Goal: Navigation & Orientation: Find specific page/section

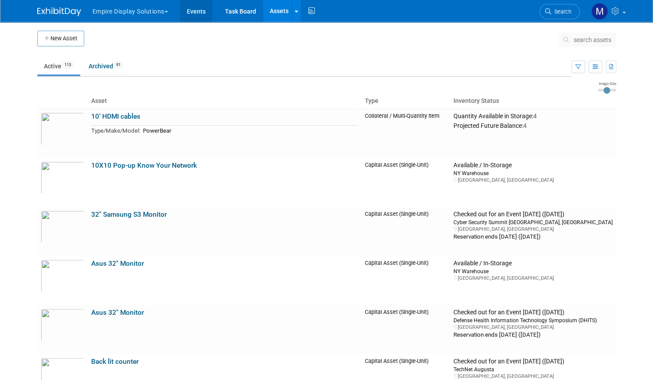
click at [193, 14] on link "Events" at bounding box center [196, 11] width 32 height 22
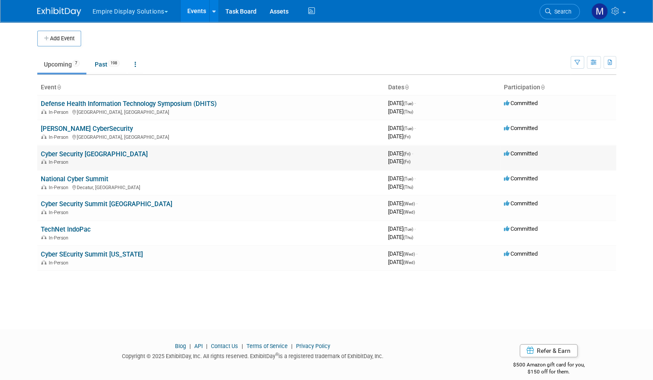
click at [78, 155] on link "Cyber Security Atlanta" at bounding box center [94, 154] width 107 height 8
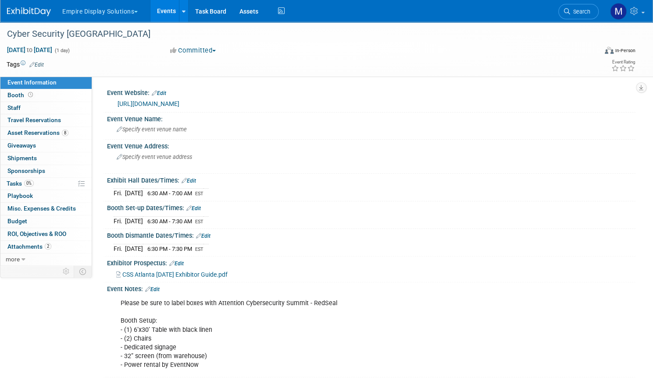
click at [182, 14] on link "Events" at bounding box center [166, 11] width 32 height 22
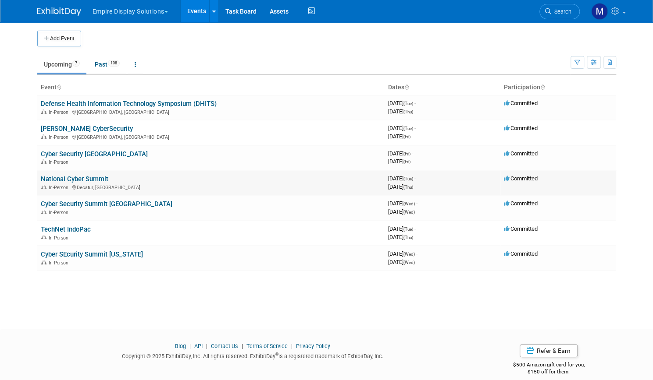
click at [75, 176] on link "National Cyber Summit" at bounding box center [75, 179] width 68 height 8
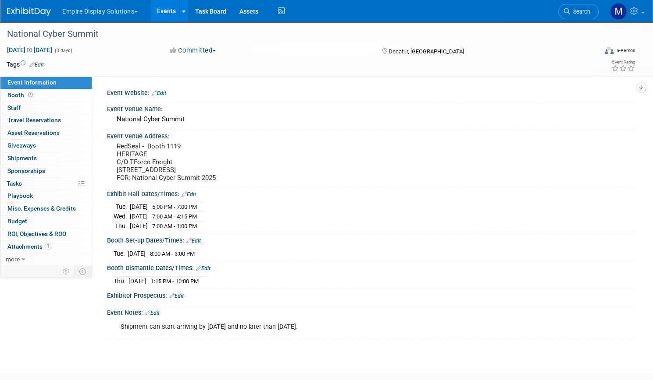
click at [138, 20] on ul "Empire Display Solutions Choose Workspace: Empire Display Solutions Envoy Exhib…" at bounding box center [173, 11] width 225 height 22
click at [135, 14] on button "Empire Display Solutions" at bounding box center [104, 9] width 87 height 19
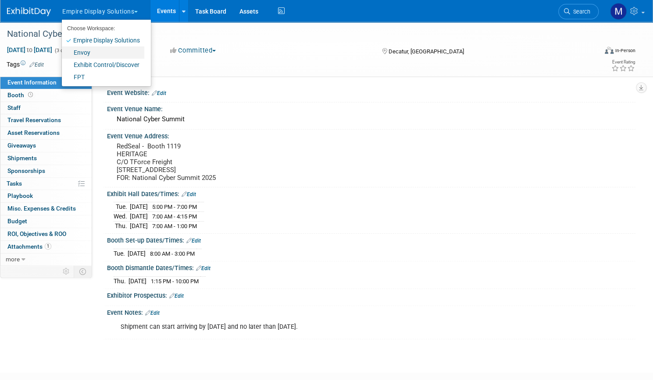
click at [122, 51] on link "Envoy" at bounding box center [103, 52] width 82 height 12
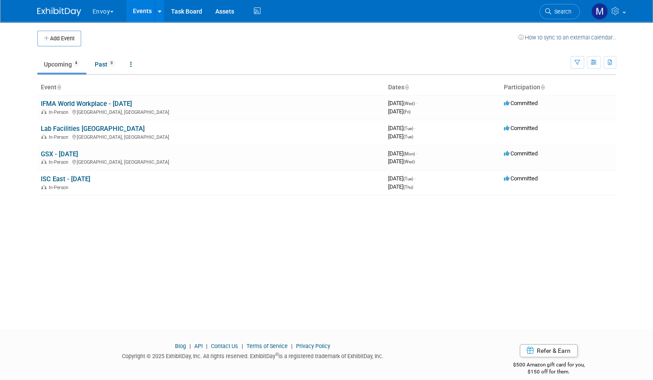
click at [103, 9] on button "Envoy" at bounding box center [108, 9] width 33 height 19
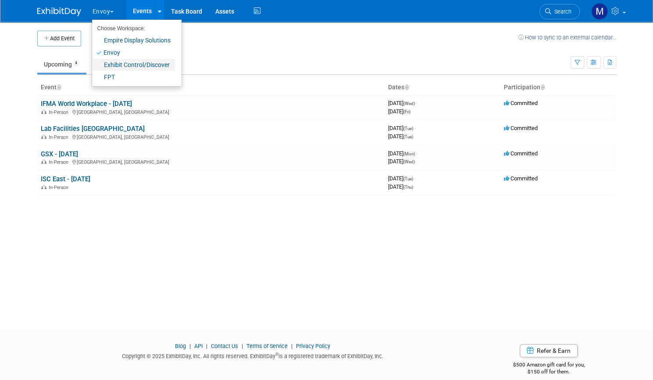
click at [107, 64] on link "Exhibit Control/Discover" at bounding box center [133, 65] width 83 height 12
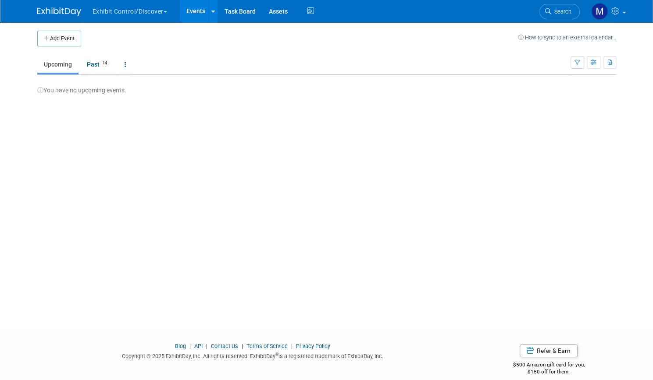
click at [100, 13] on button "Exhibit Control/Discover" at bounding box center [135, 9] width 86 height 19
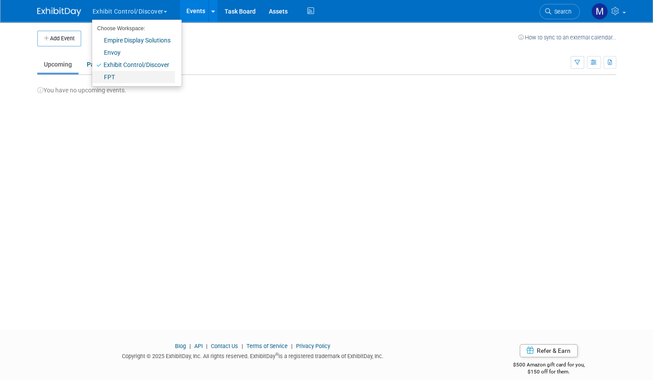
click at [106, 75] on link "FPT" at bounding box center [133, 77] width 83 height 12
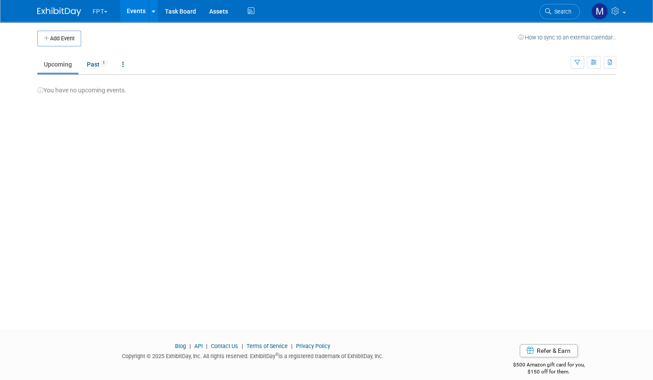
click at [104, 12] on span "button" at bounding box center [106, 12] width 4 height 2
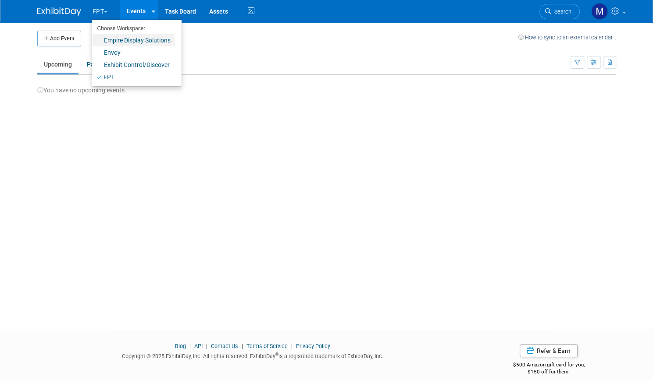
click at [105, 43] on link "Empire Display Solutions" at bounding box center [133, 40] width 83 height 12
